Goal: Task Accomplishment & Management: Manage account settings

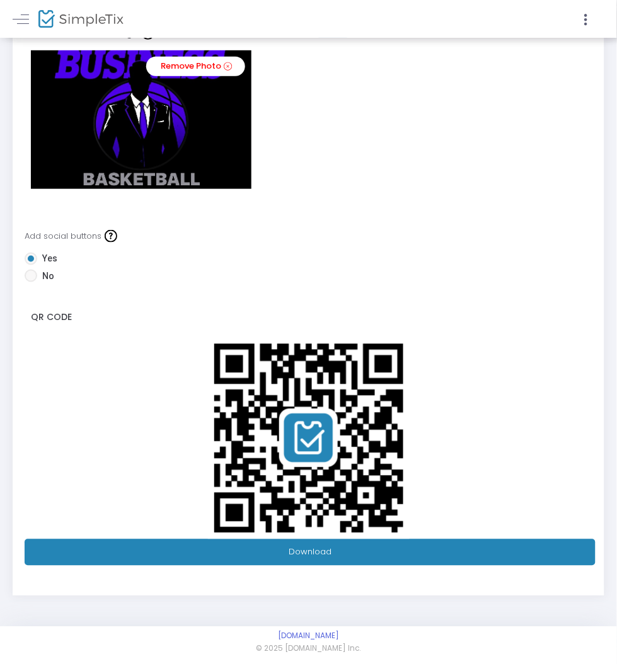
scroll to position [103, 0]
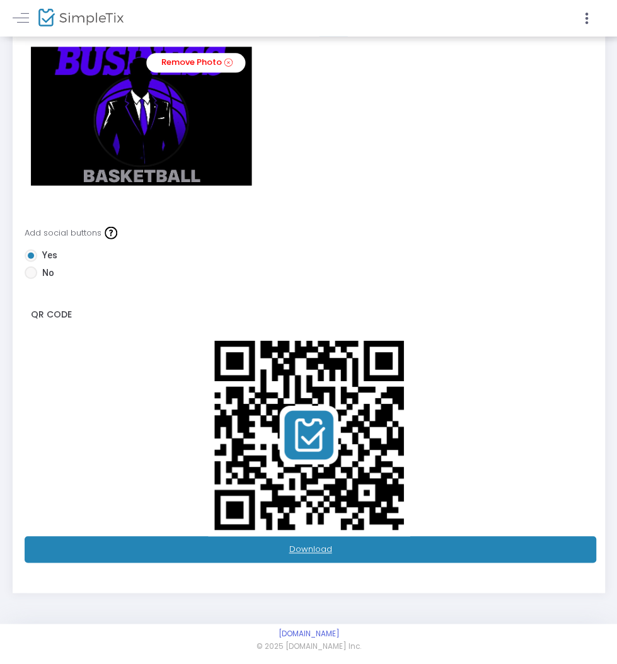
click at [418, 555] on link "Download" at bounding box center [310, 550] width 571 height 26
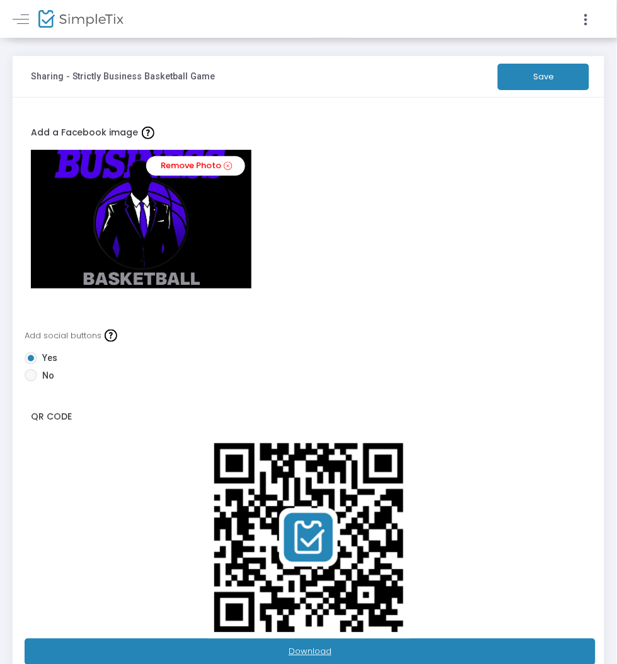
scroll to position [0, 0]
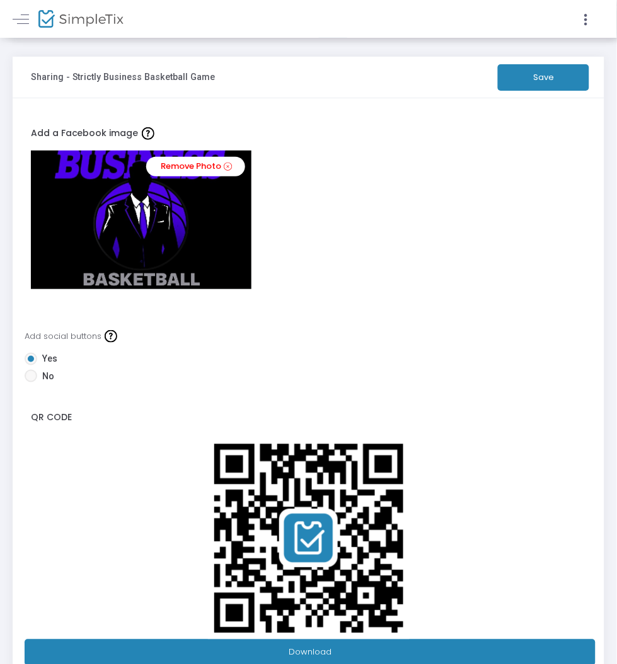
click at [569, 84] on button "Save" at bounding box center [543, 77] width 91 height 26
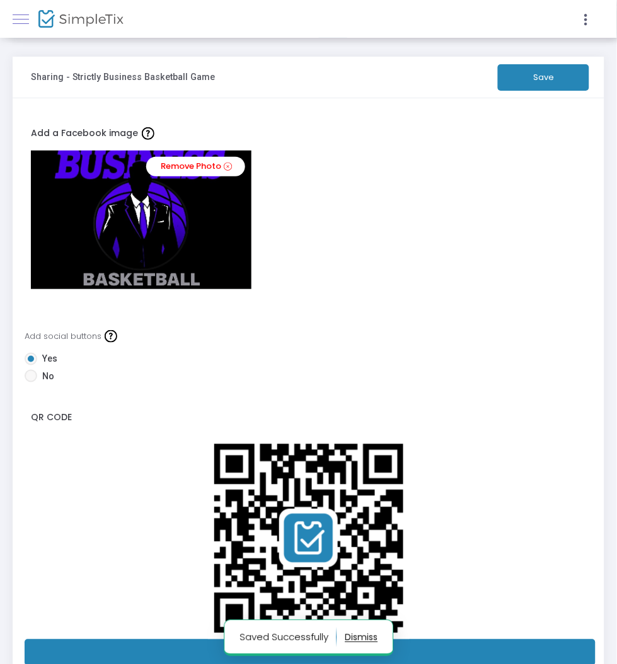
click at [23, 20] on span at bounding box center [21, 19] width 16 height 1
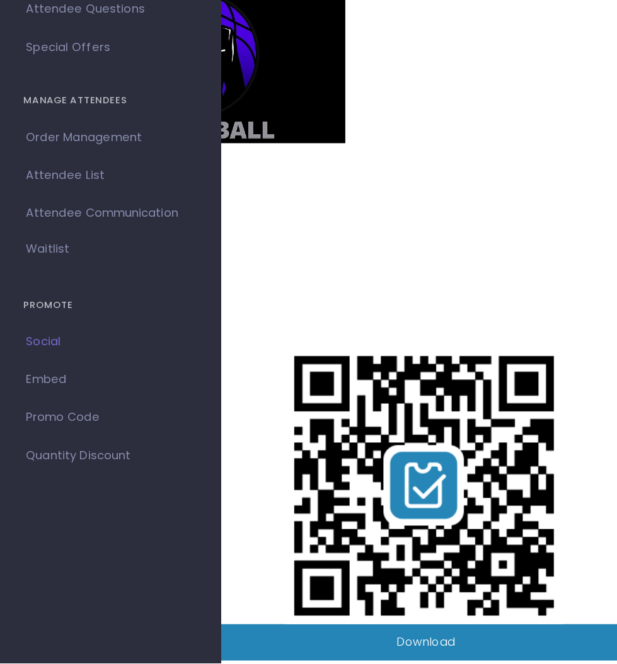
scroll to position [3, 0]
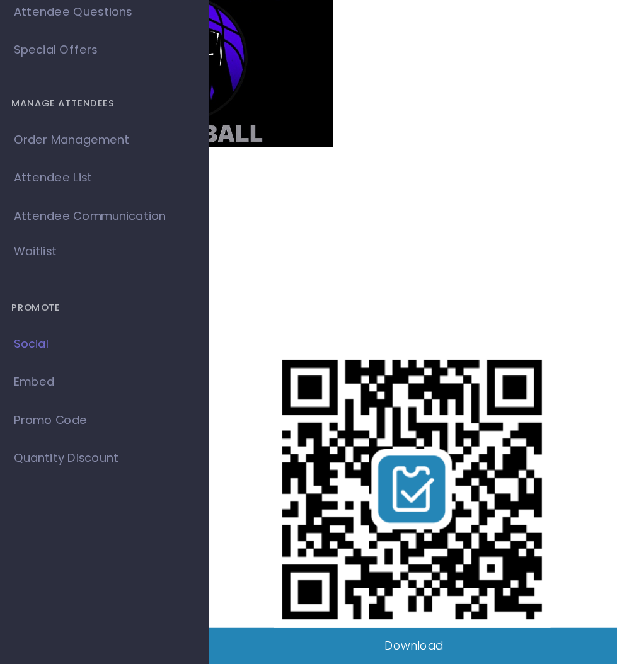
click at [50, 403] on h4 "PROMOTE" at bounding box center [80, 403] width 127 height 25
click at [47, 401] on h4 "PROMOTE" at bounding box center [80, 403] width 127 height 25
click at [48, 398] on h4 "PROMOTE" at bounding box center [80, 403] width 127 height 25
click at [46, 405] on h4 "PROMOTE" at bounding box center [80, 403] width 127 height 25
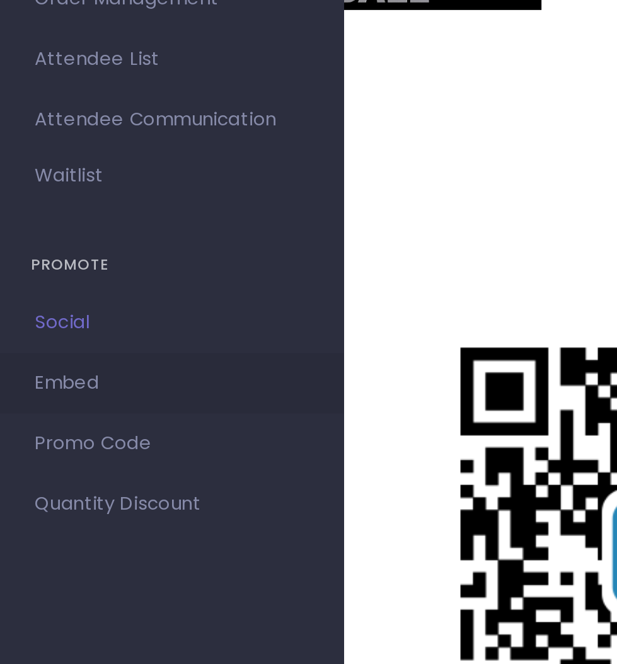
click at [49, 456] on span "Embed" at bounding box center [80, 457] width 123 height 16
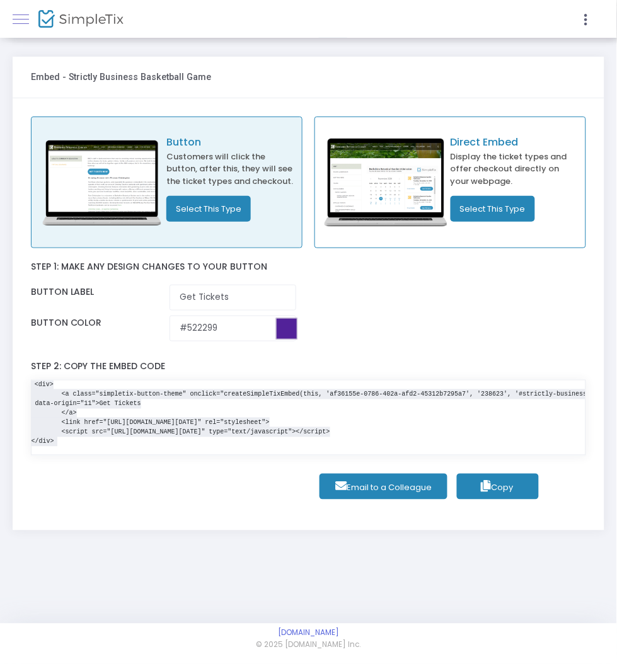
click at [23, 20] on span at bounding box center [21, 19] width 16 height 1
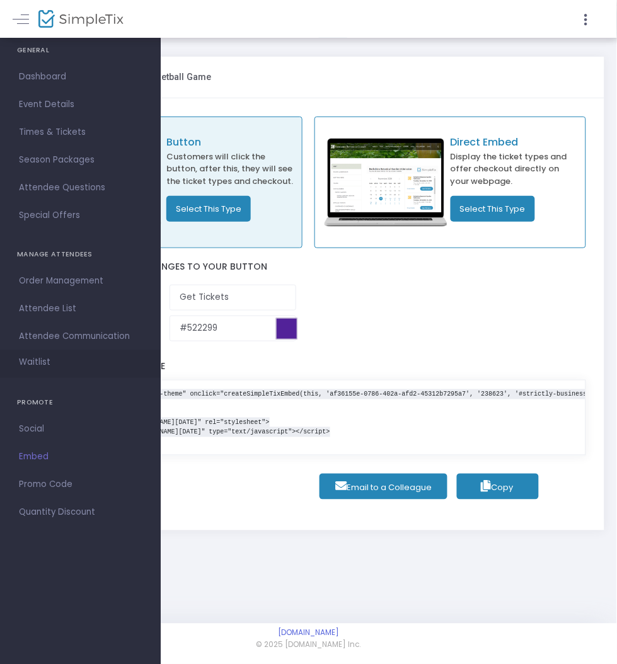
click at [57, 364] on link "Waitlist" at bounding box center [80, 364] width 161 height 28
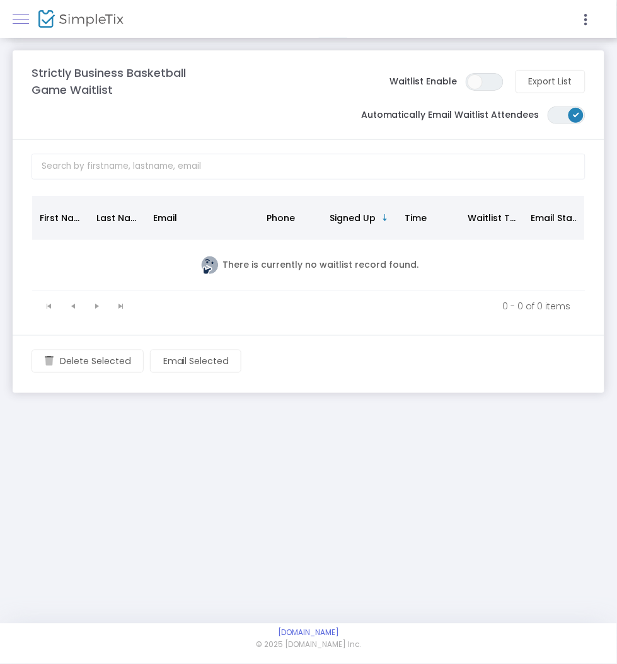
click at [21, 20] on span at bounding box center [21, 19] width 16 height 1
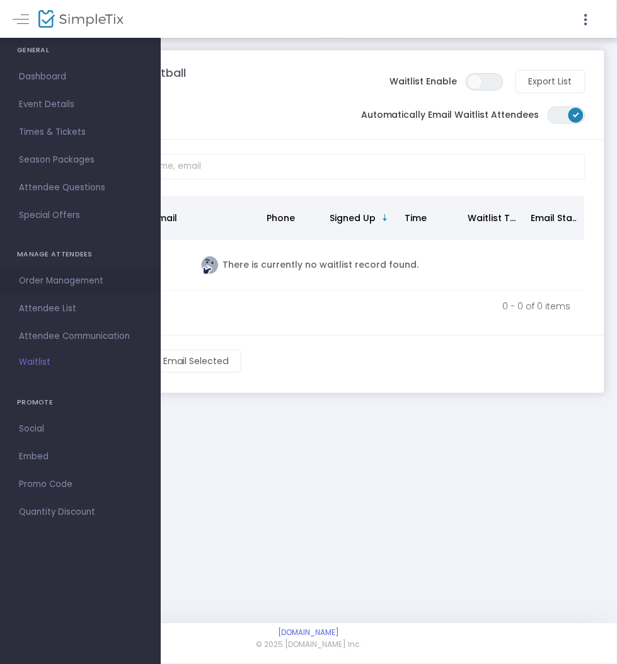
click at [98, 282] on span "Order Management" at bounding box center [80, 281] width 123 height 16
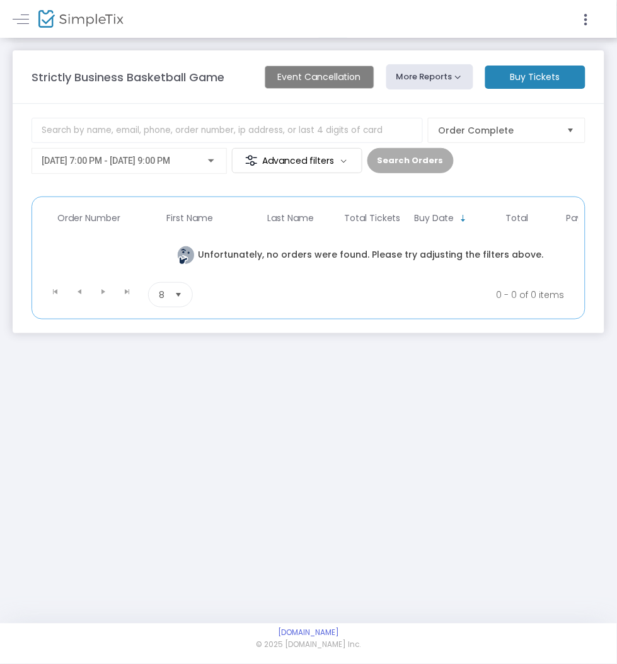
click at [42, 21] on img at bounding box center [80, 19] width 85 height 18
